Goal: Navigation & Orientation: Find specific page/section

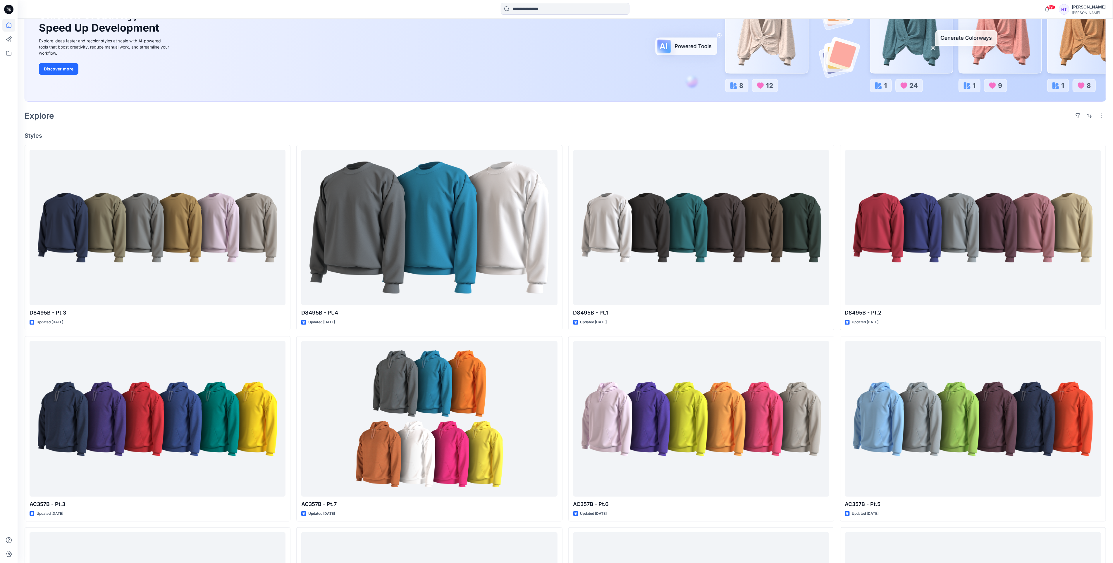
scroll to position [88, 0]
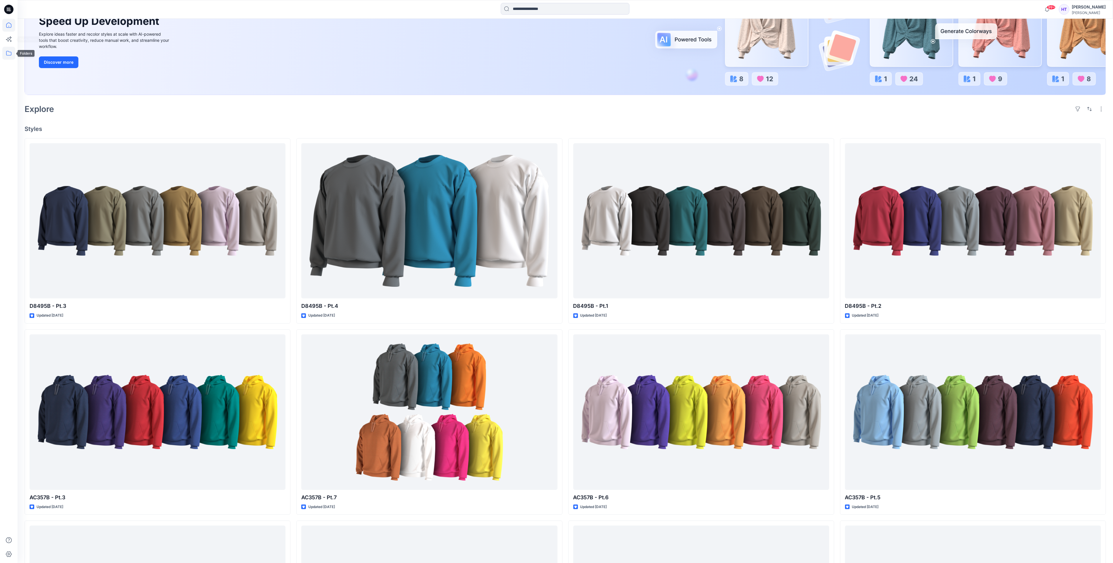
click at [10, 51] on icon at bounding box center [8, 53] width 13 height 13
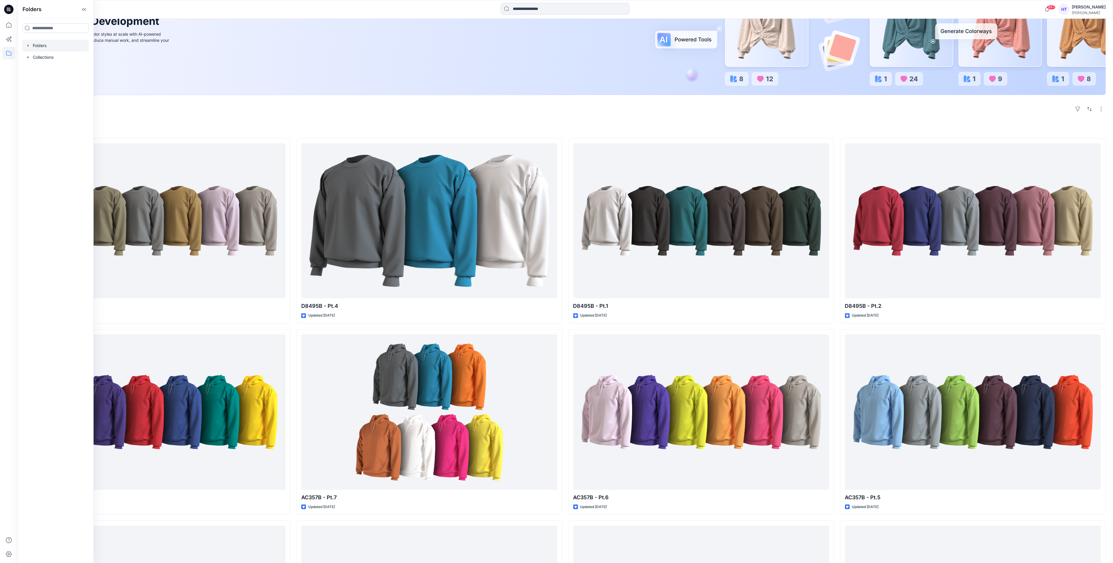
click at [36, 47] on div at bounding box center [55, 46] width 67 height 12
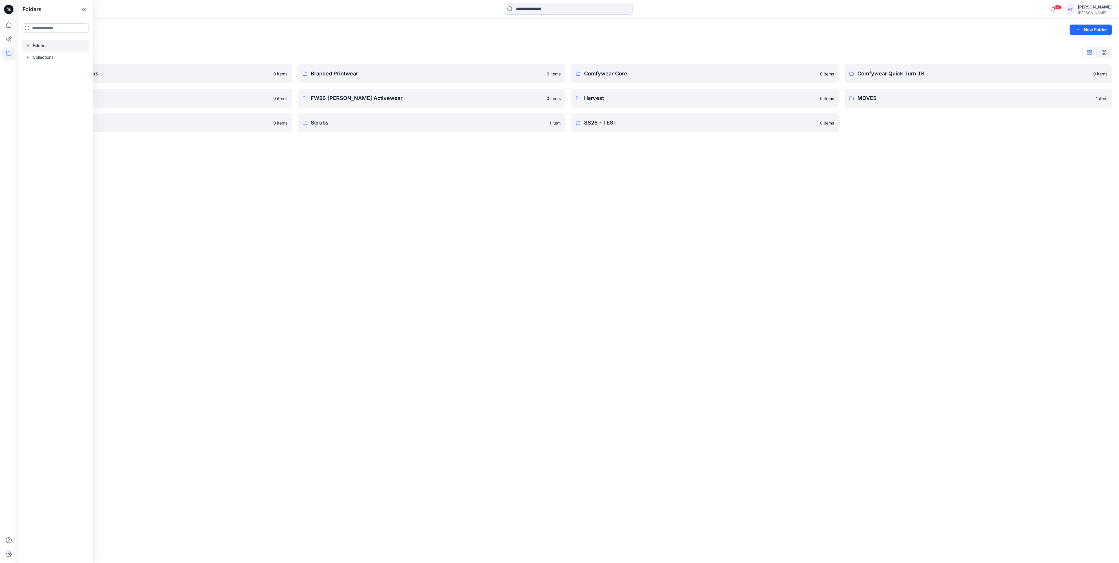
click at [29, 43] on icon "button" at bounding box center [28, 45] width 5 height 5
click at [49, 162] on div at bounding box center [63, 163] width 82 height 12
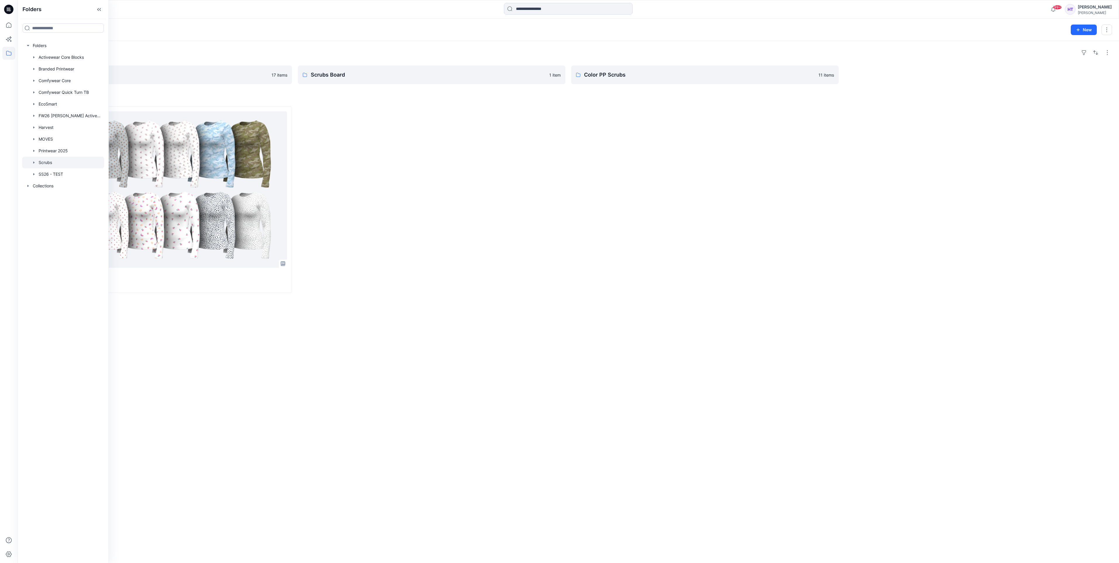
drag, startPoint x: 545, startPoint y: 293, endPoint x: 542, endPoint y: 284, distance: 9.7
click at [545, 292] on div "Folders SS 26 17 items Scrubs Board 1 item Color PP Scrubs 11 items Styles Unde…" at bounding box center [569, 302] width 1102 height 522
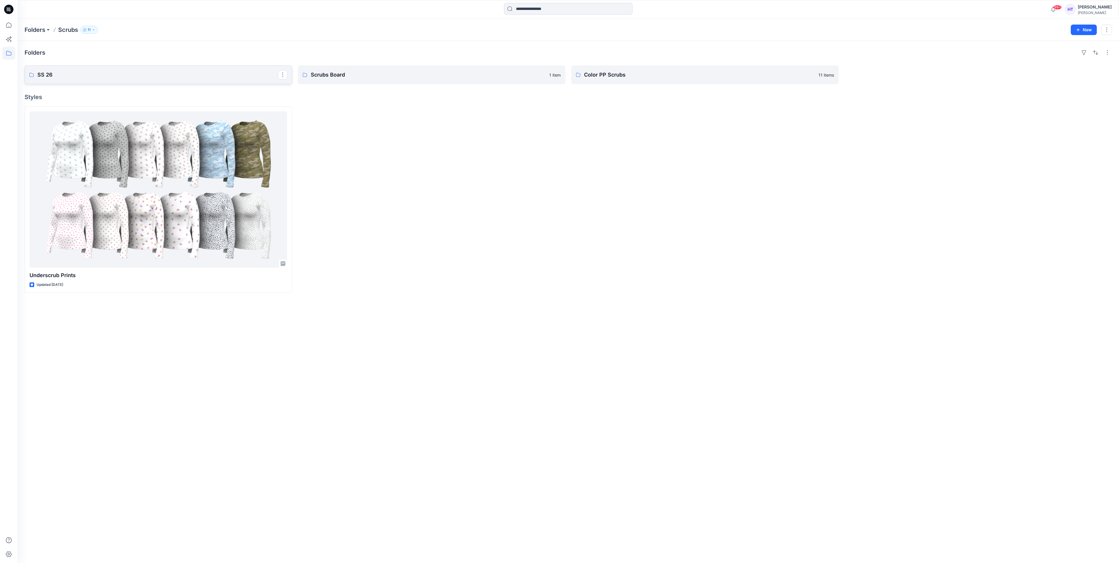
click at [134, 71] on p "SS 26" at bounding box center [157, 75] width 241 height 8
